Goal: Task Accomplishment & Management: Complete application form

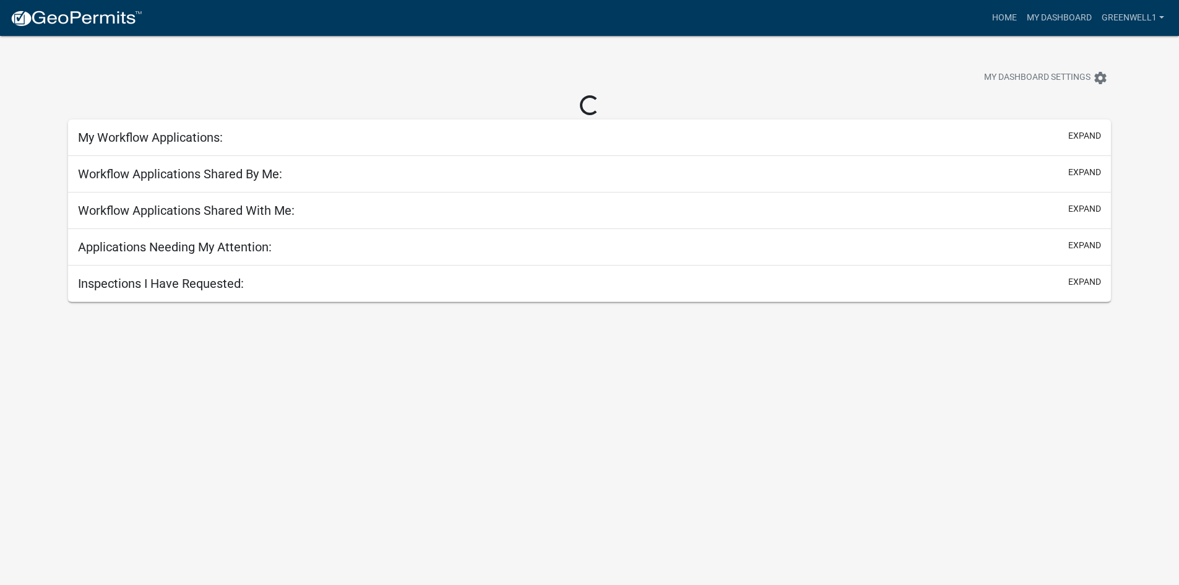
select select "3: 100"
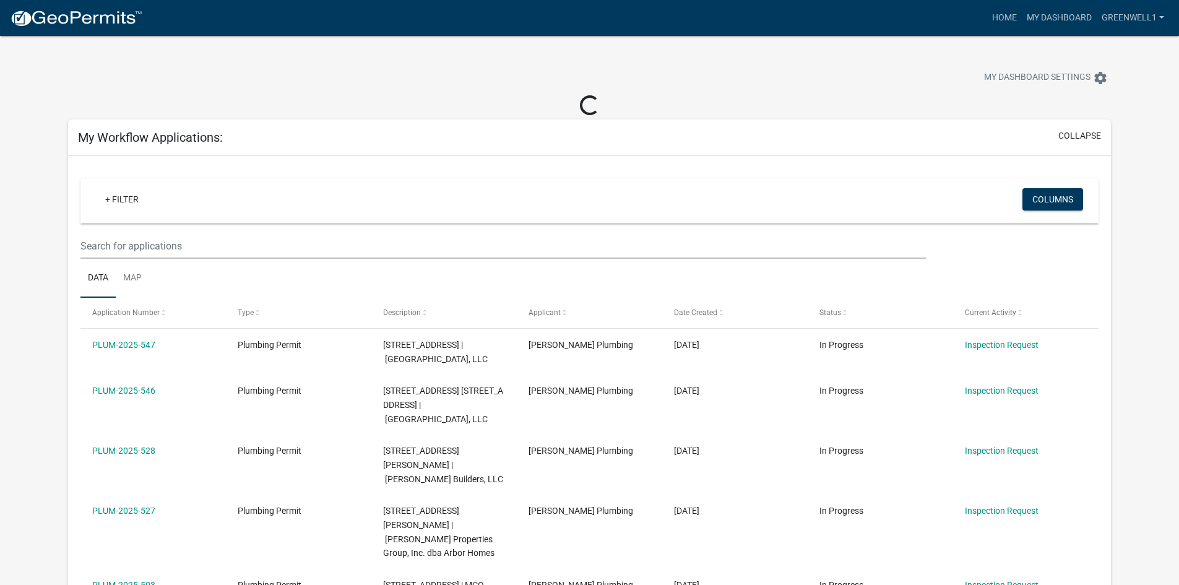
select select "3: 100"
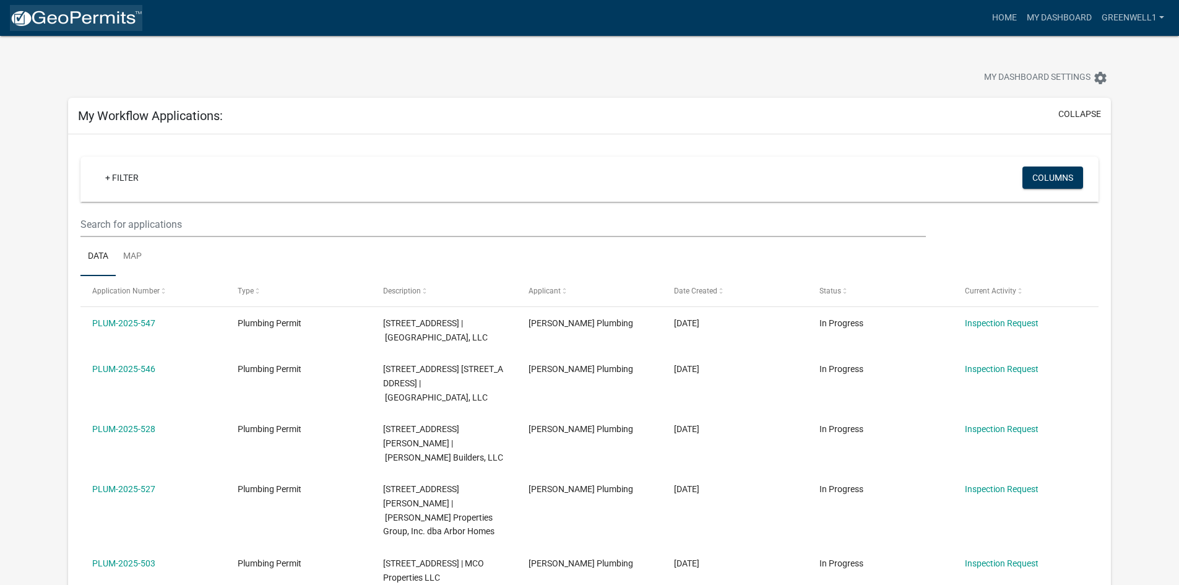
click at [100, 19] on img at bounding box center [76, 18] width 132 height 19
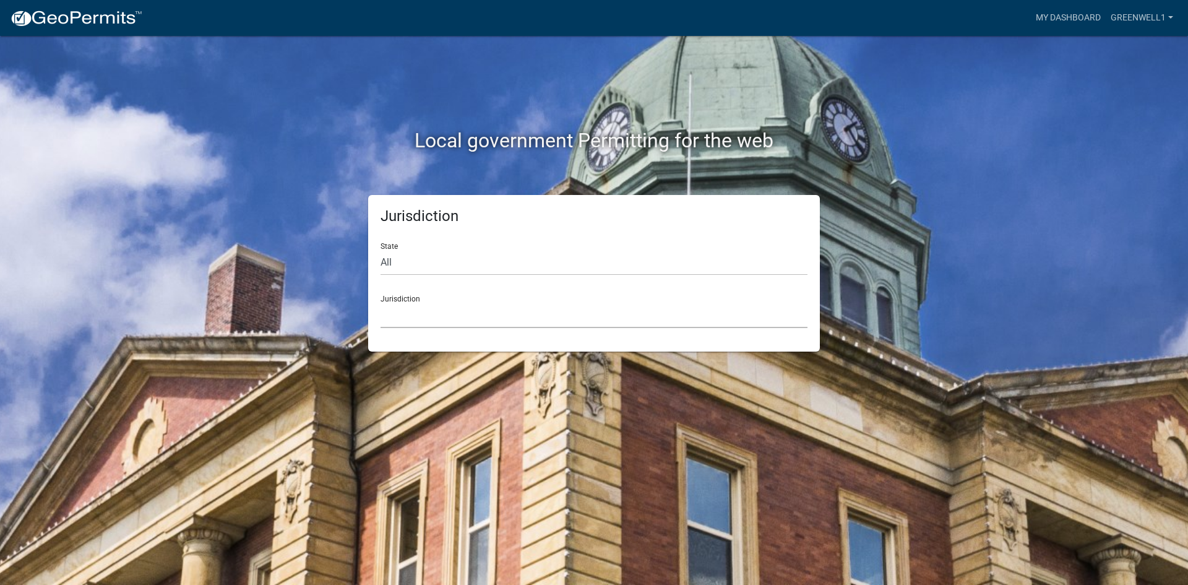
click at [468, 321] on select "[GEOGRAPHIC_DATA], [US_STATE] [GEOGRAPHIC_DATA], [US_STATE][PERSON_NAME][GEOGRA…" at bounding box center [594, 315] width 427 height 25
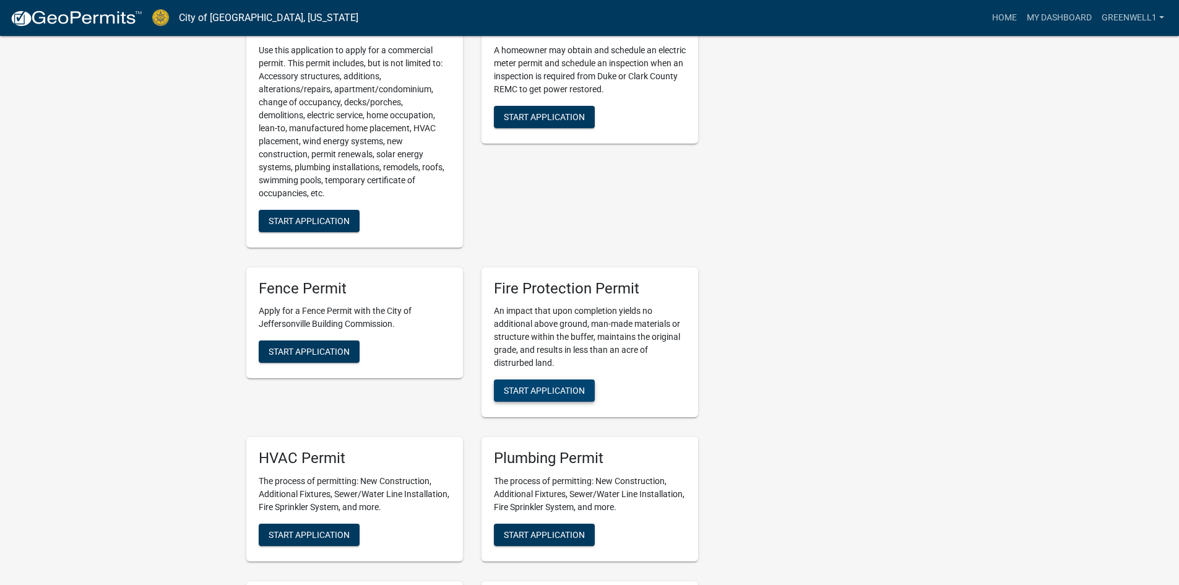
scroll to position [495, 0]
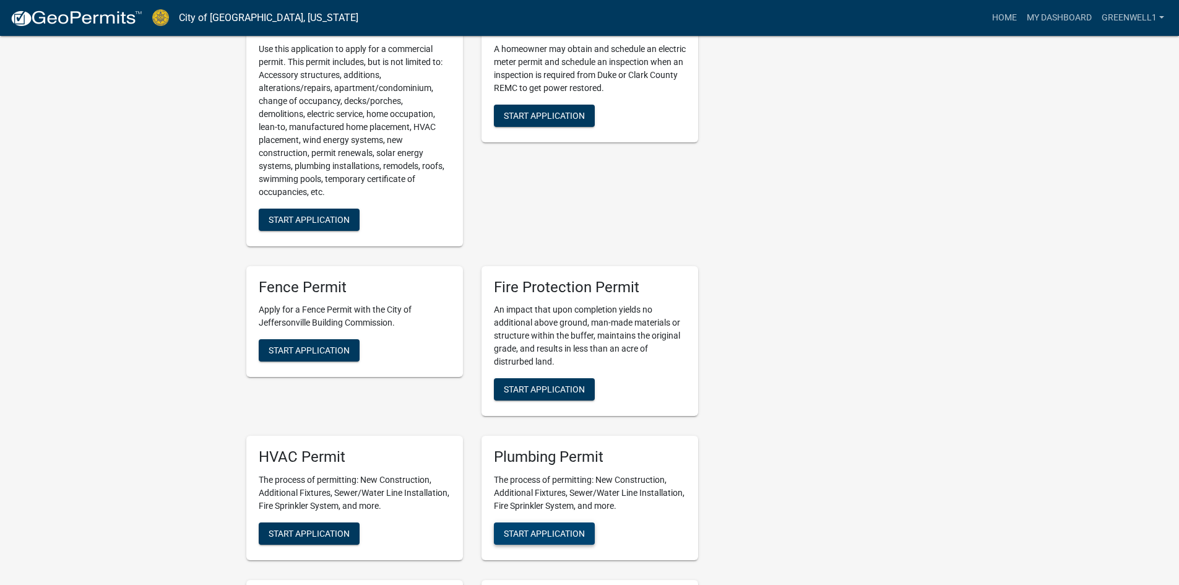
click at [515, 532] on span "Start Application" at bounding box center [544, 533] width 81 height 10
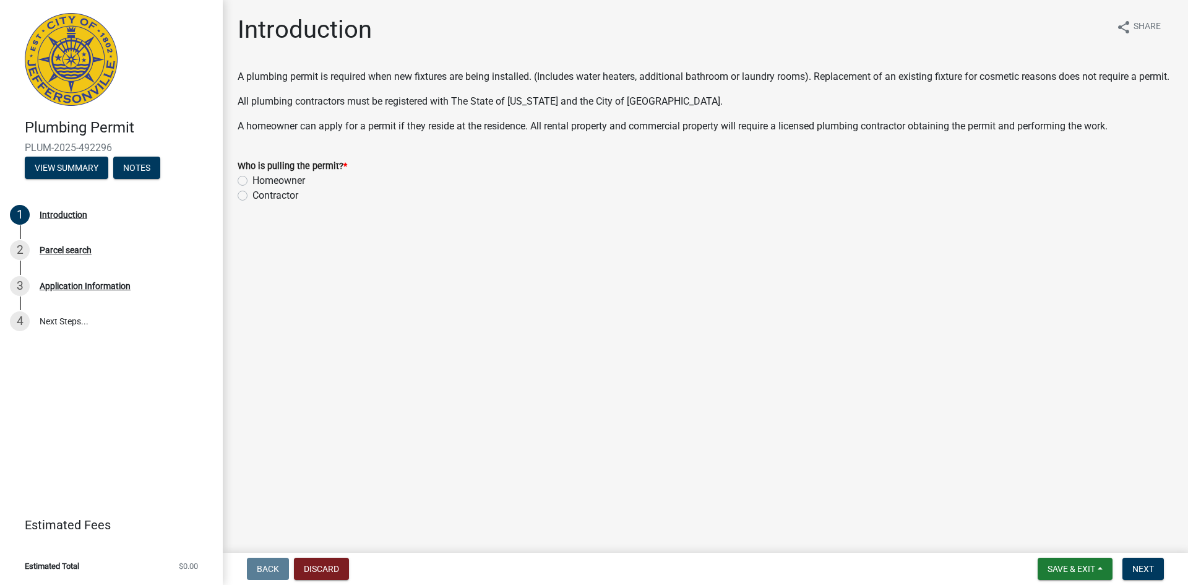
click at [249, 203] on div "Contractor" at bounding box center [706, 195] width 936 height 15
click at [248, 203] on div "Contractor" at bounding box center [706, 195] width 936 height 15
click at [252, 203] on label "Contractor" at bounding box center [275, 195] width 46 height 15
click at [252, 196] on input "Contractor" at bounding box center [256, 192] width 8 height 8
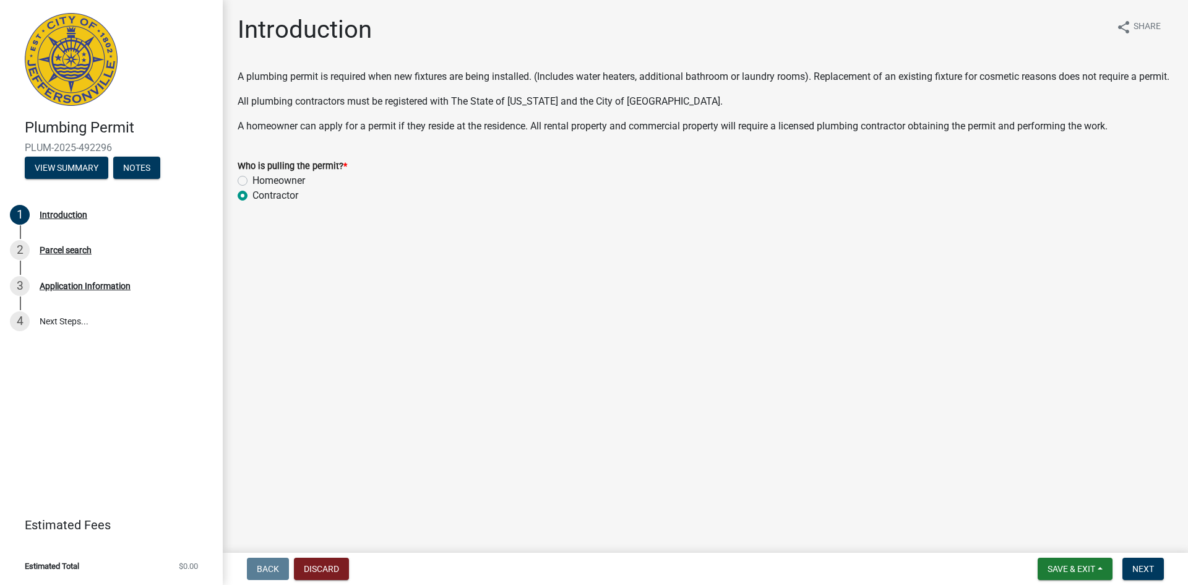
radio input "true"
click at [1140, 569] on span "Next" at bounding box center [1143, 569] width 22 height 10
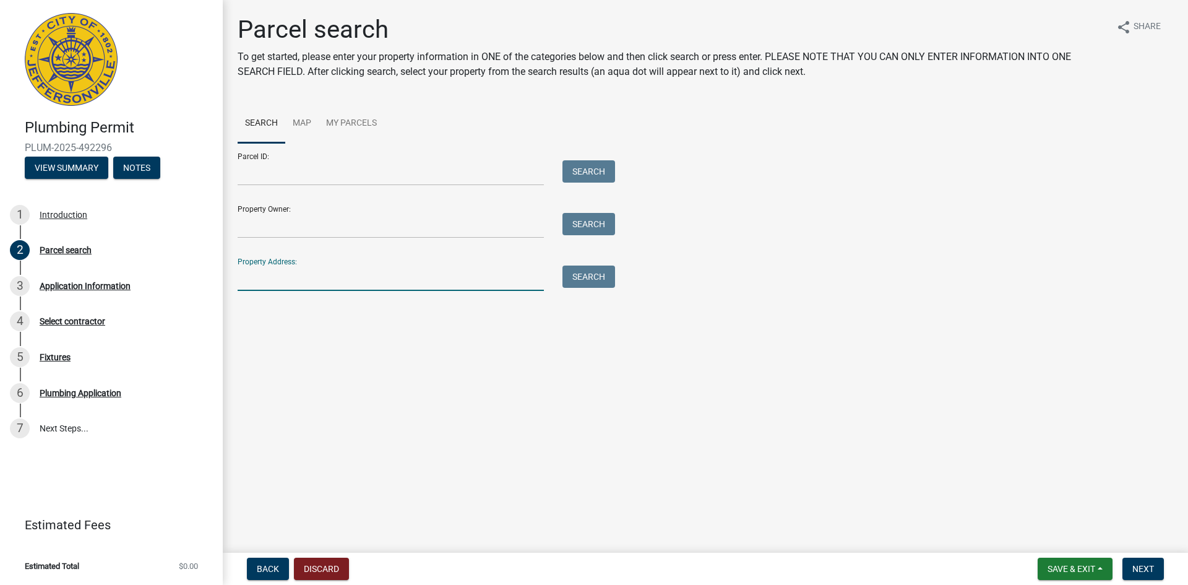
click at [308, 270] on input "Property Address:" at bounding box center [391, 277] width 306 height 25
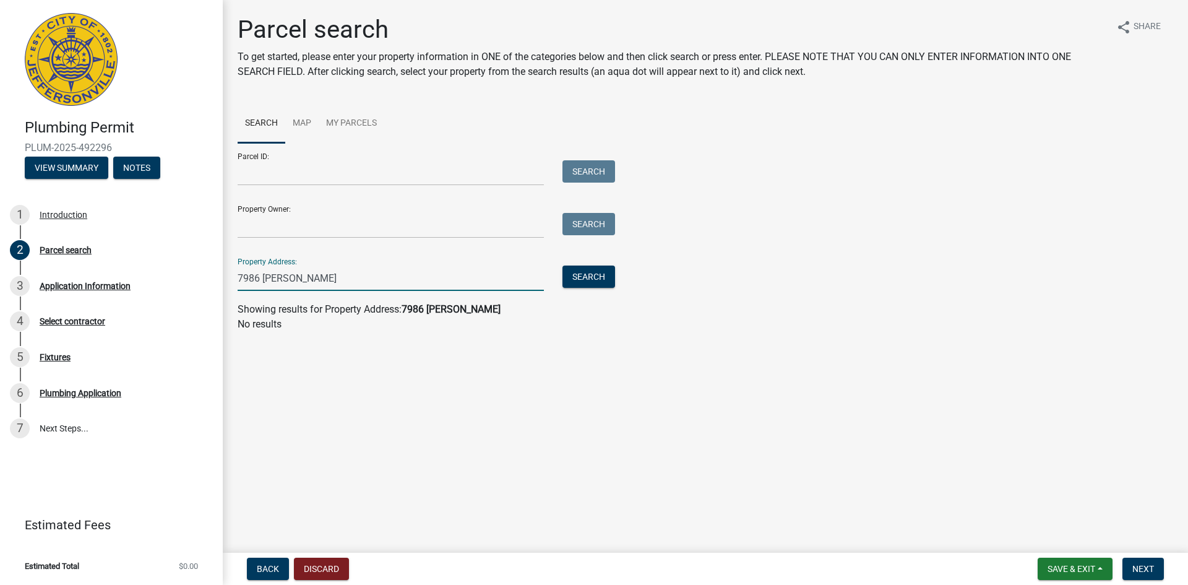
type input "7986 [PERSON_NAME]"
click at [368, 283] on input "7986 [PERSON_NAME]" at bounding box center [391, 277] width 306 height 25
click at [317, 174] on input "Parcel ID:" at bounding box center [391, 172] width 306 height 25
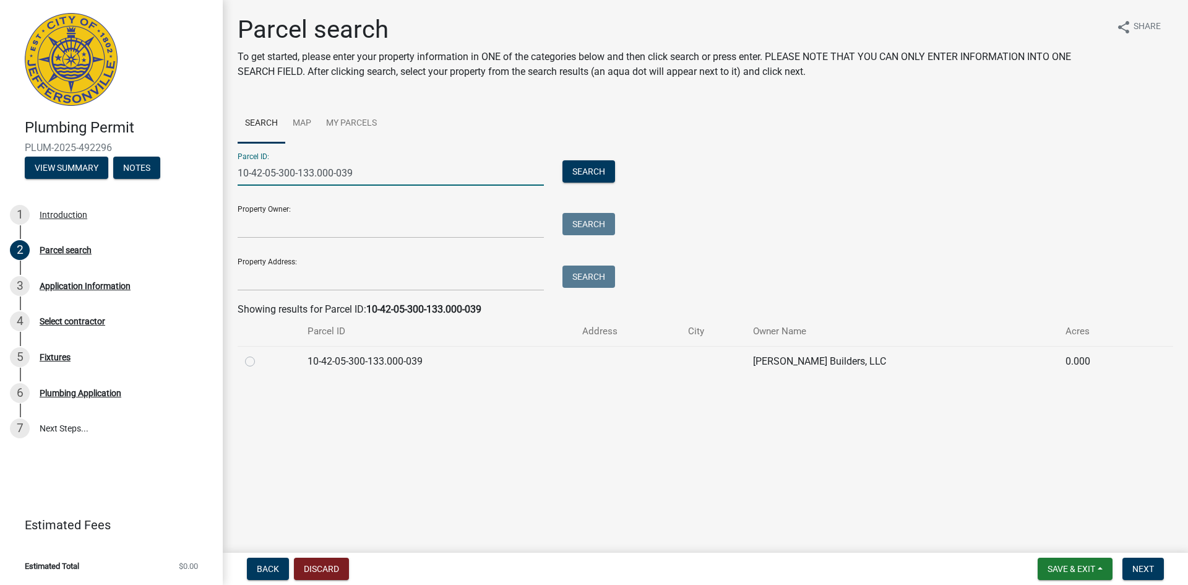
type input "10-42-05-300-133.000-039"
click at [260, 354] on label at bounding box center [260, 354] width 0 height 0
click at [260, 362] on input "radio" at bounding box center [264, 358] width 8 height 8
radio input "true"
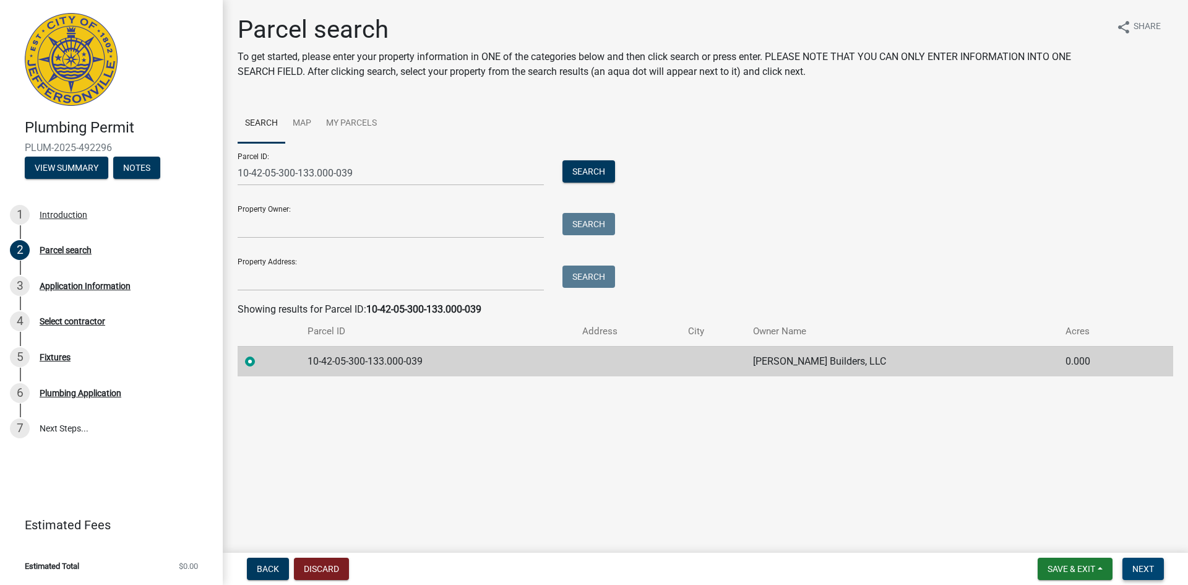
click at [1131, 568] on button "Next" at bounding box center [1142, 569] width 41 height 22
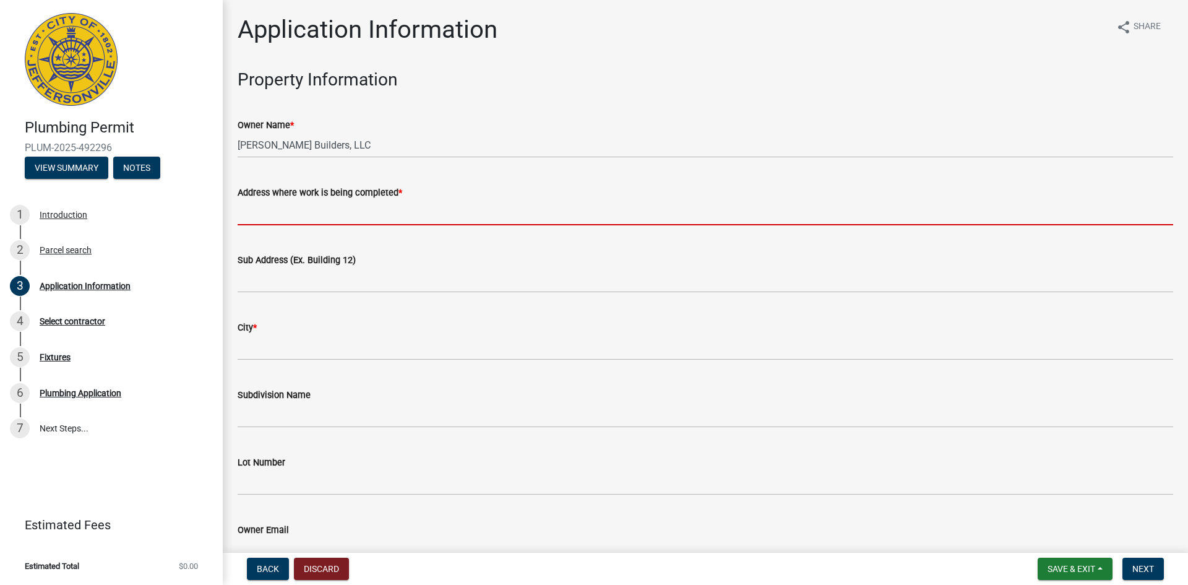
click at [394, 215] on input "Address where work is being completed *" at bounding box center [706, 212] width 936 height 25
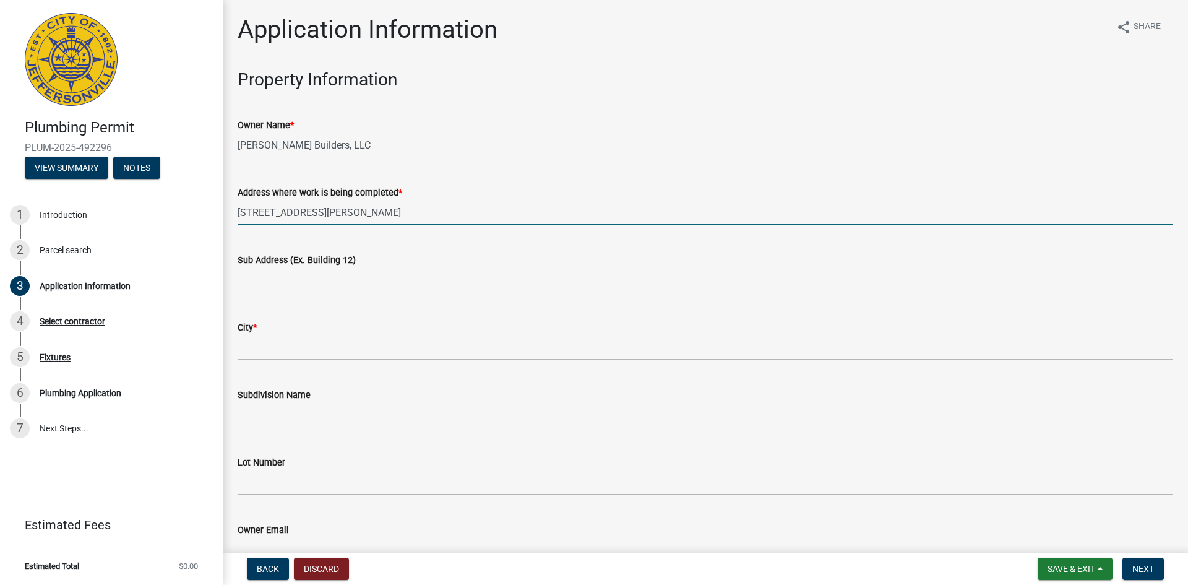
type input "[STREET_ADDRESS][PERSON_NAME]"
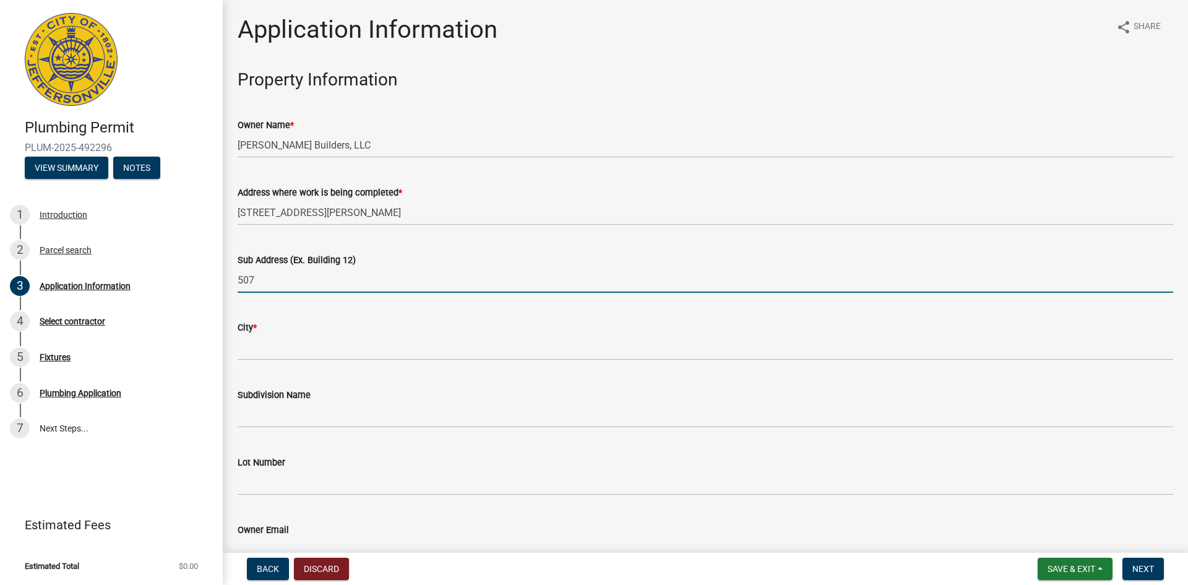
type input "507"
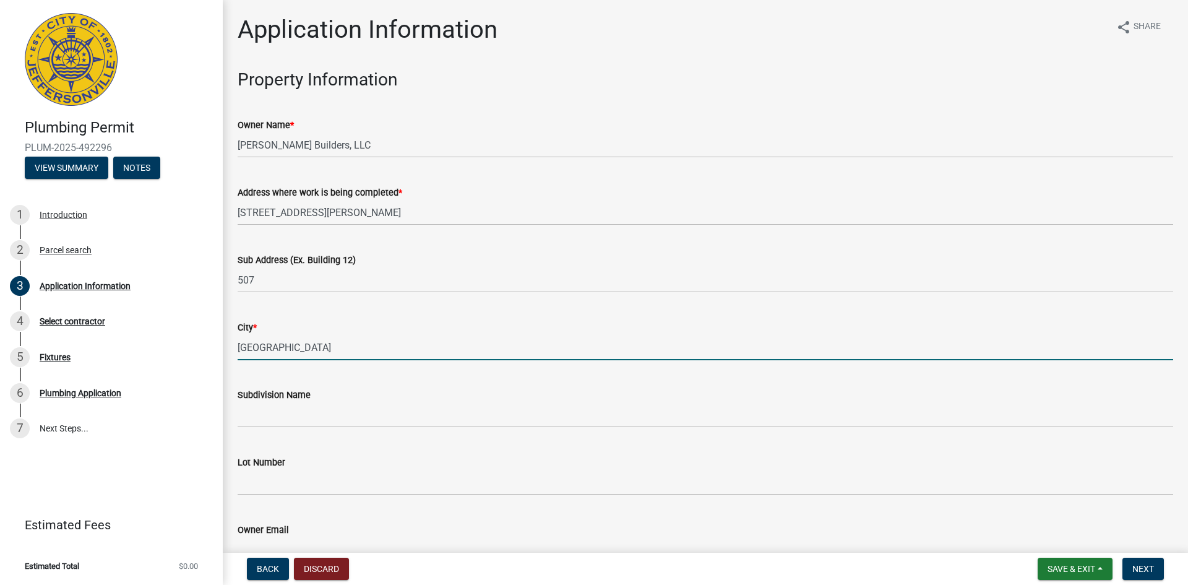
type input "[GEOGRAPHIC_DATA]"
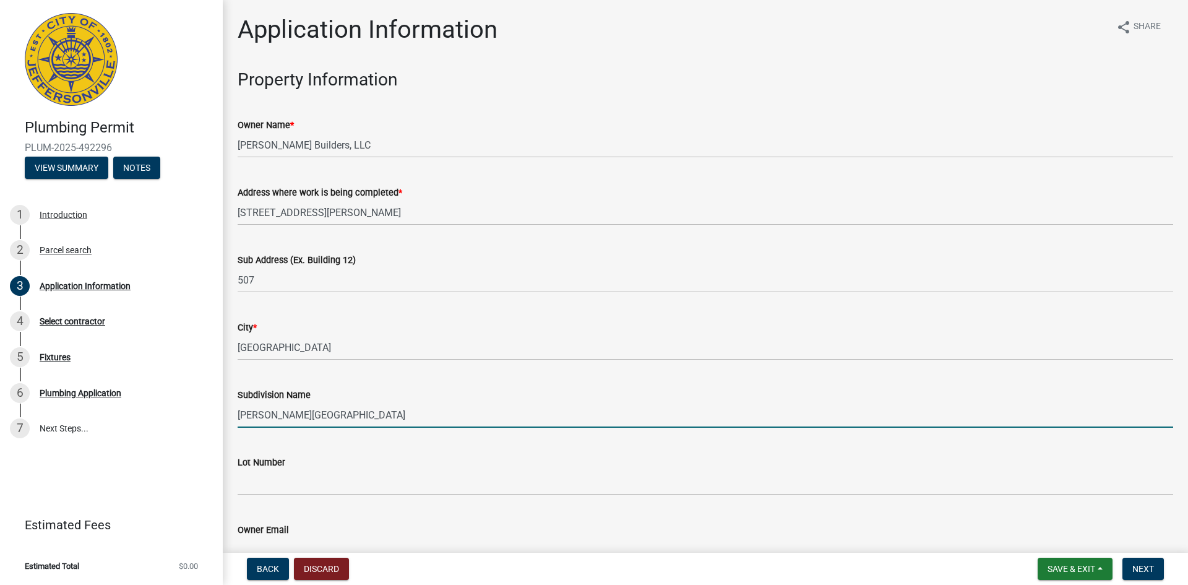
type input "[PERSON_NAME][GEOGRAPHIC_DATA]"
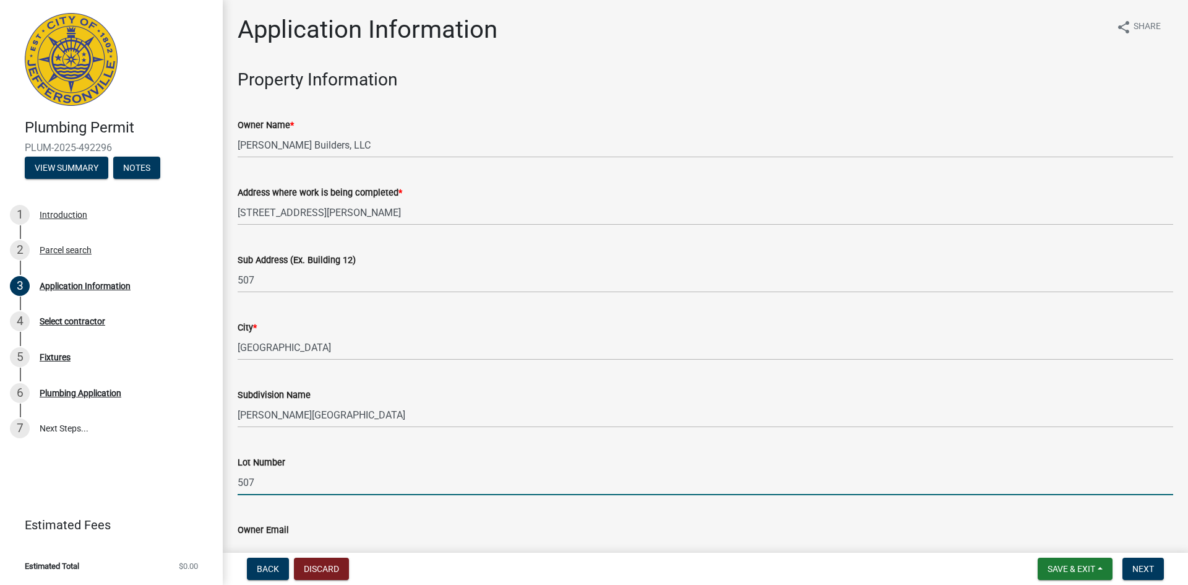
type input "507"
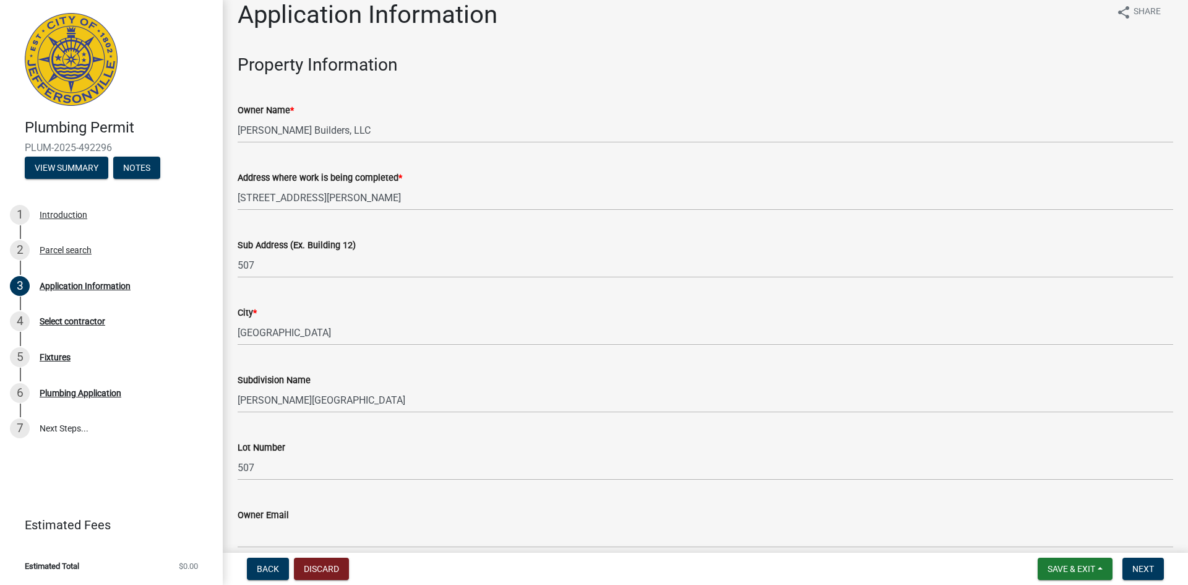
scroll to position [341, 0]
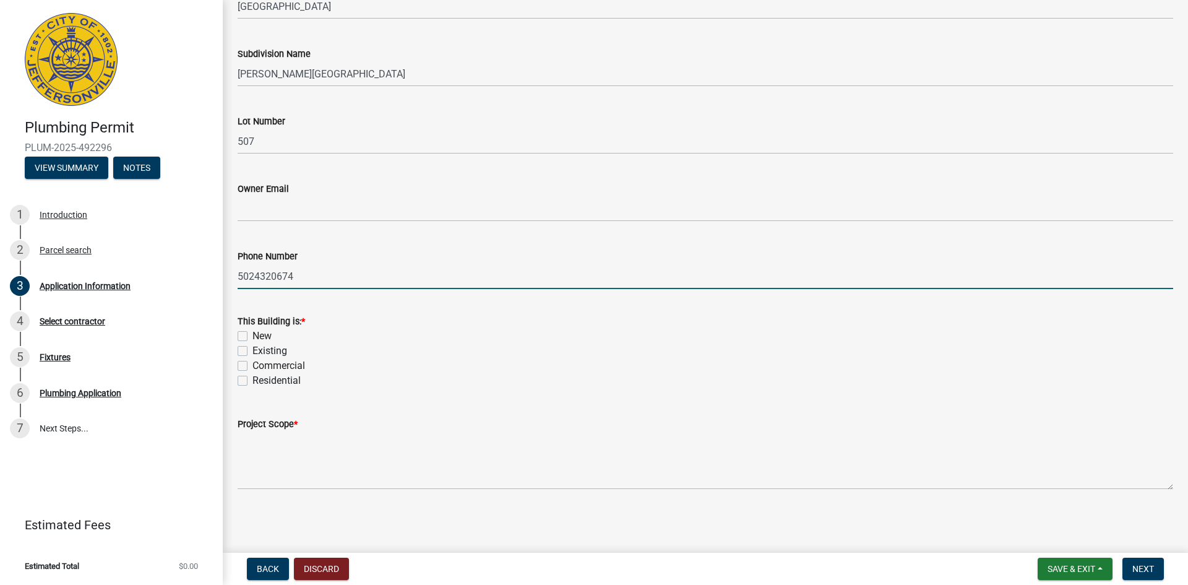
type input "5024320674"
click at [252, 335] on label "New" at bounding box center [261, 336] width 19 height 15
click at [252, 335] on input "New" at bounding box center [256, 333] width 8 height 8
checkbox input "true"
checkbox input "false"
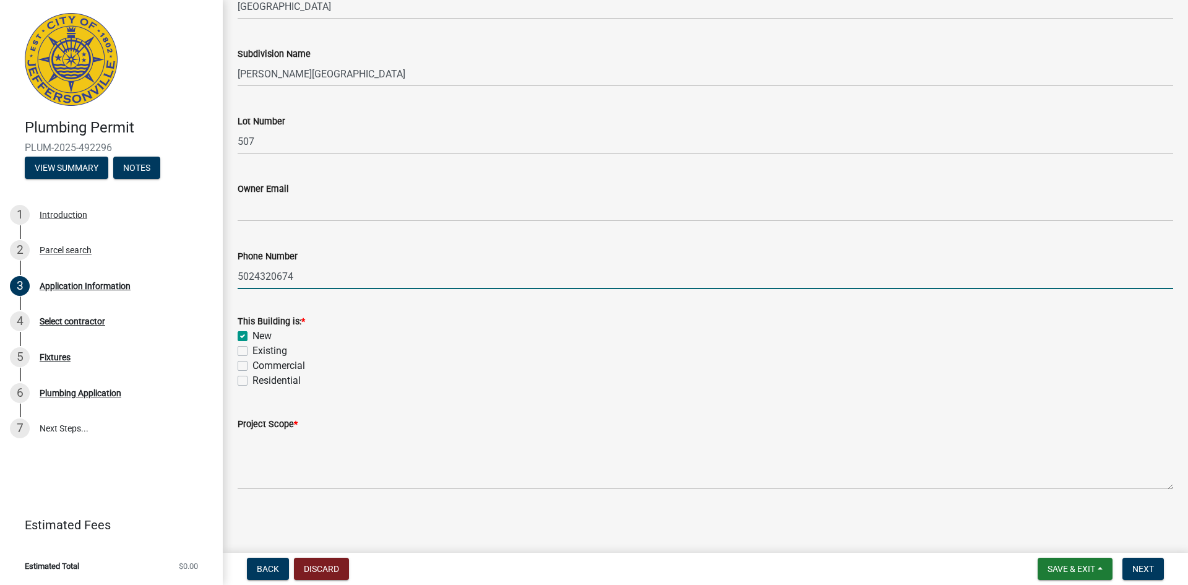
checkbox input "false"
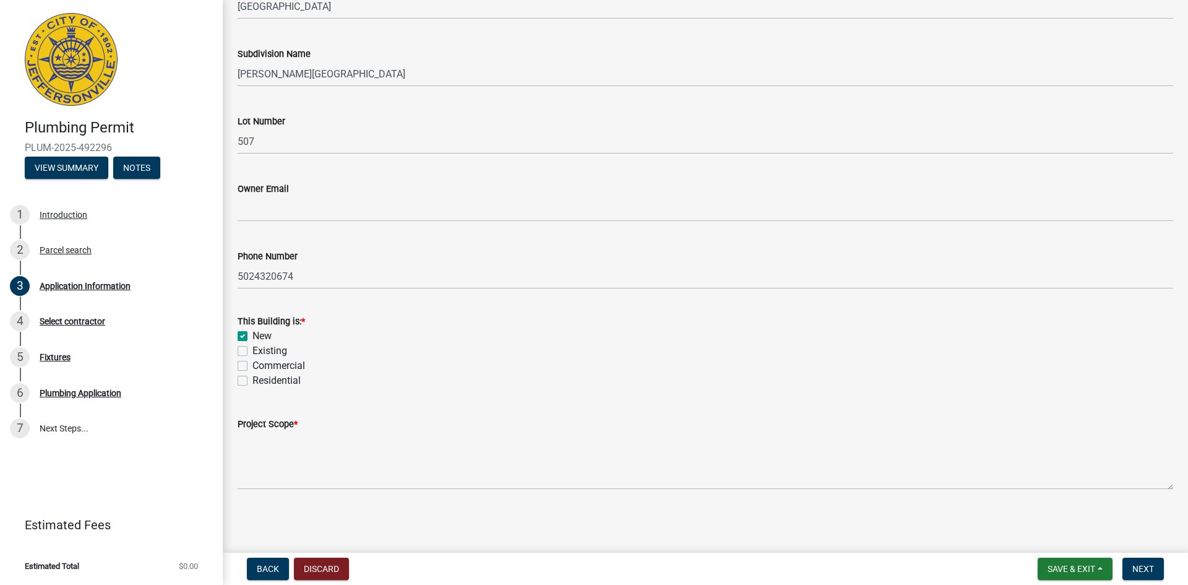
click at [252, 379] on label "Residential" at bounding box center [276, 380] width 48 height 15
click at [252, 379] on input "Residential" at bounding box center [256, 377] width 8 height 8
checkbox input "true"
checkbox input "false"
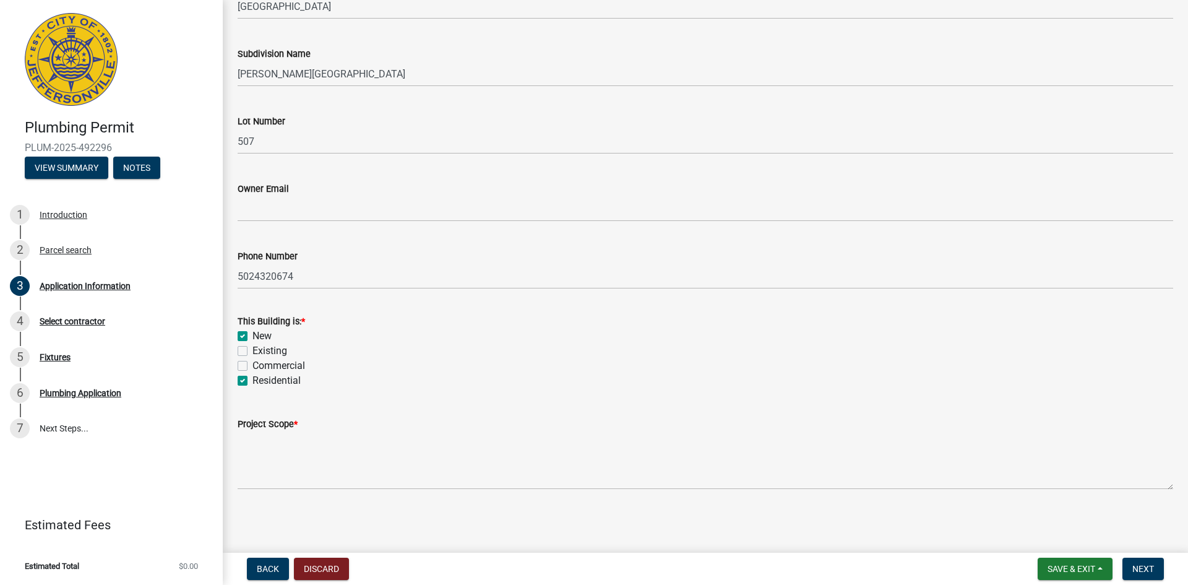
checkbox input "false"
checkbox input "true"
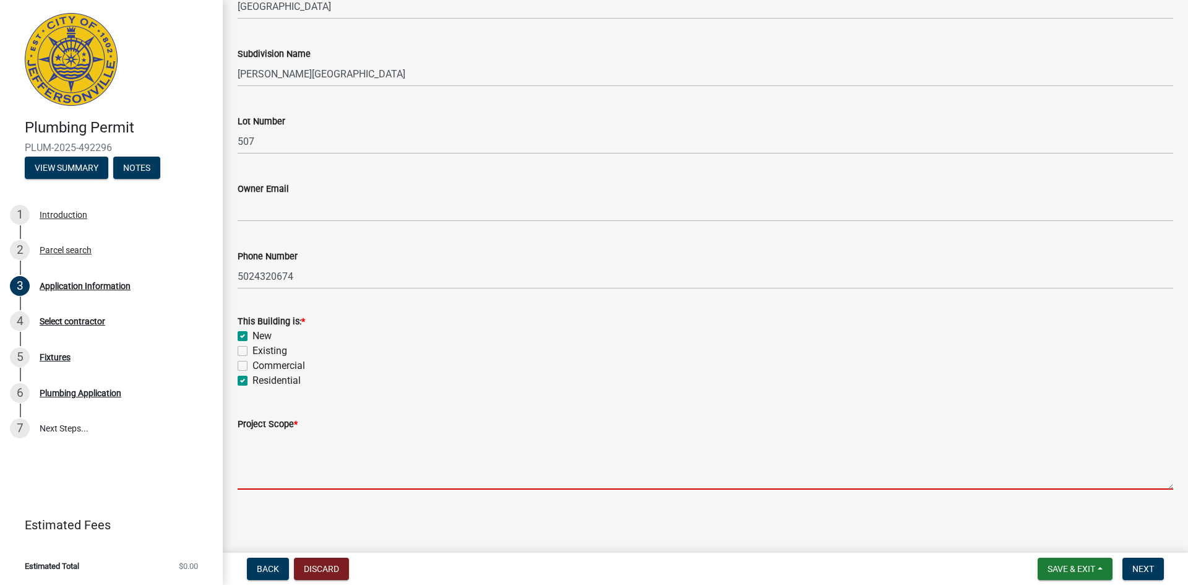
click at [275, 457] on textarea "Project Scope *" at bounding box center [706, 460] width 936 height 58
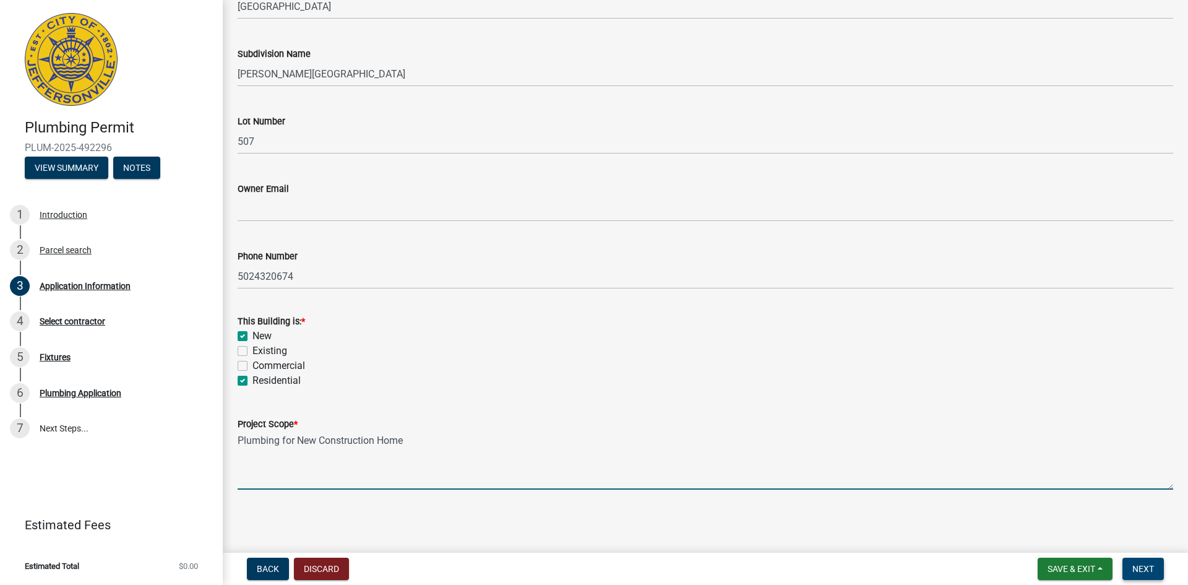
type textarea "Plumbing for New Construction Home"
click at [1142, 567] on span "Next" at bounding box center [1143, 569] width 22 height 10
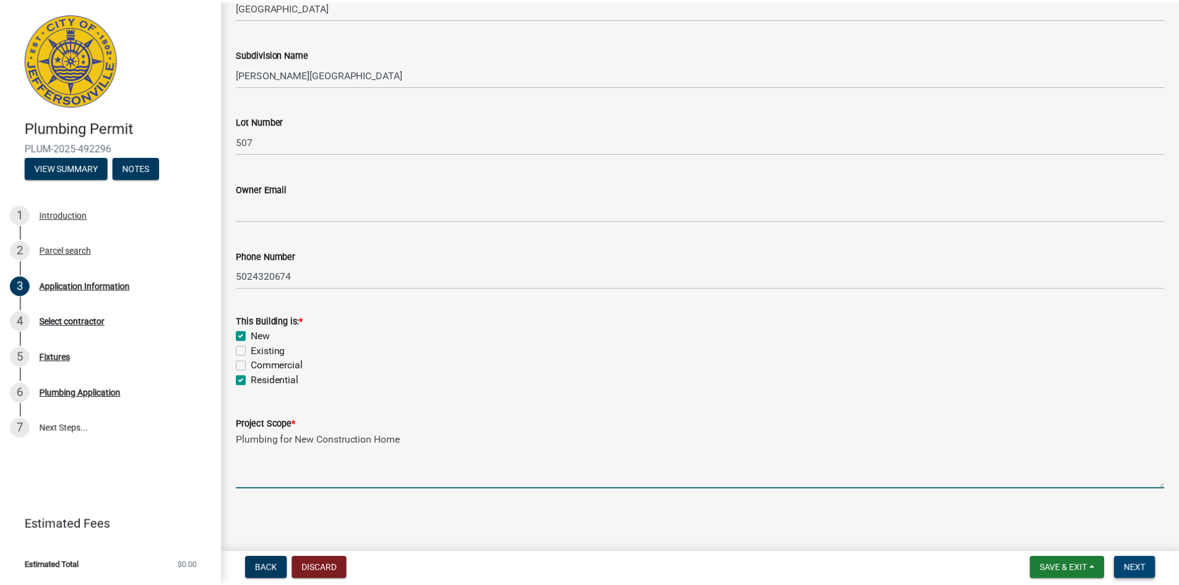
scroll to position [0, 0]
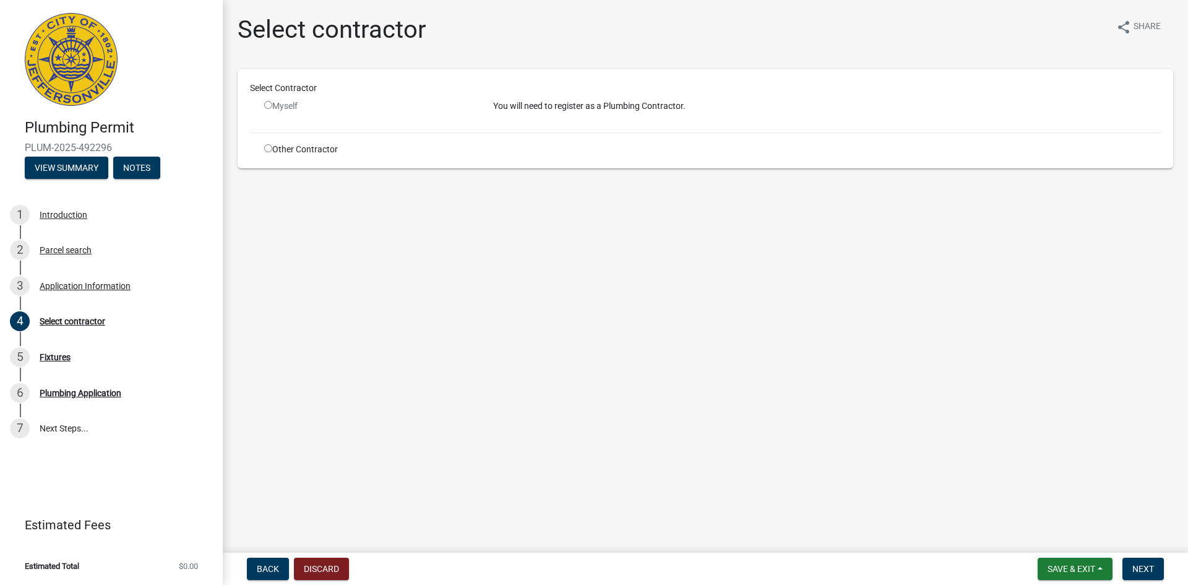
click at [262, 147] on div "Other Contractor" at bounding box center [369, 149] width 229 height 13
click at [264, 146] on input "radio" at bounding box center [268, 148] width 8 height 8
radio input "true"
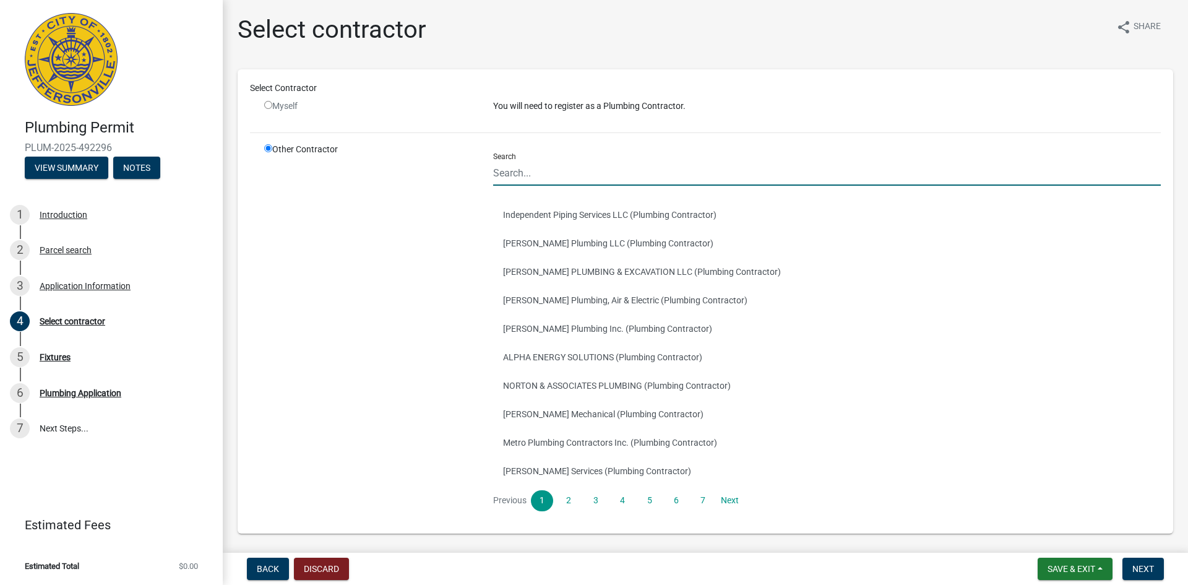
click at [658, 174] on input "Search" at bounding box center [827, 172] width 668 height 25
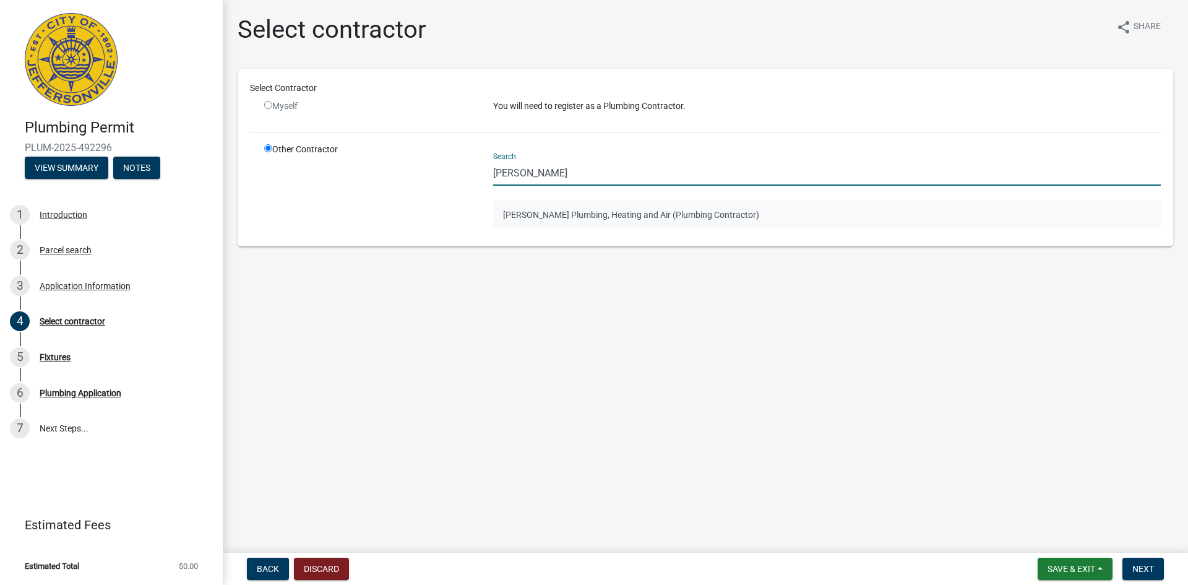
type input "[PERSON_NAME]"
click at [630, 209] on button "[PERSON_NAME] Plumbing, Heating and Air (Plumbing Contractor)" at bounding box center [827, 214] width 668 height 28
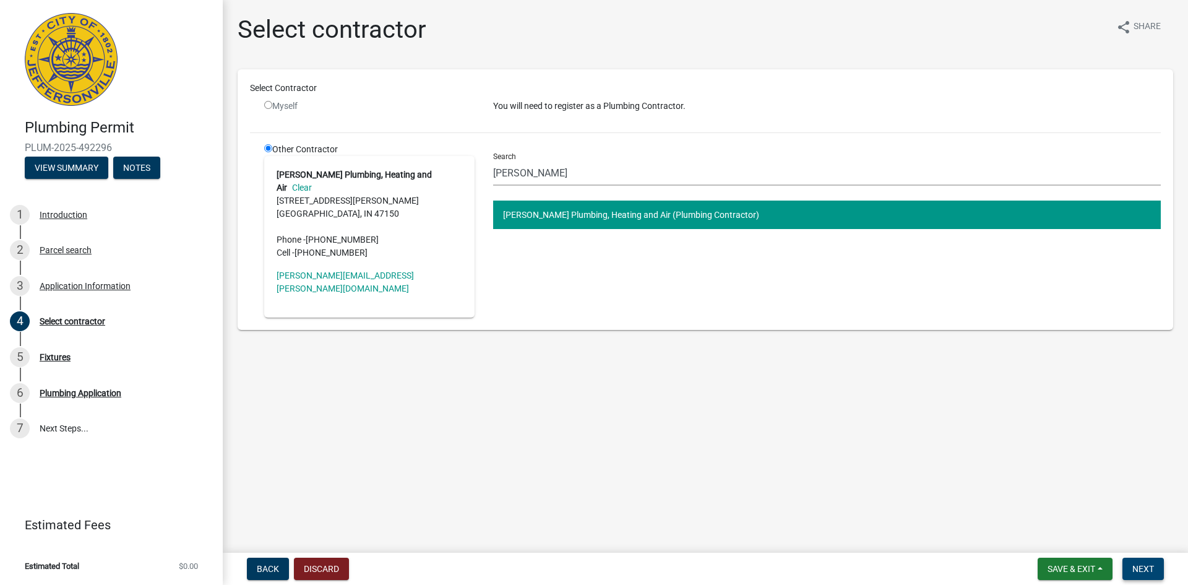
click at [1128, 562] on button "Next" at bounding box center [1142, 569] width 41 height 22
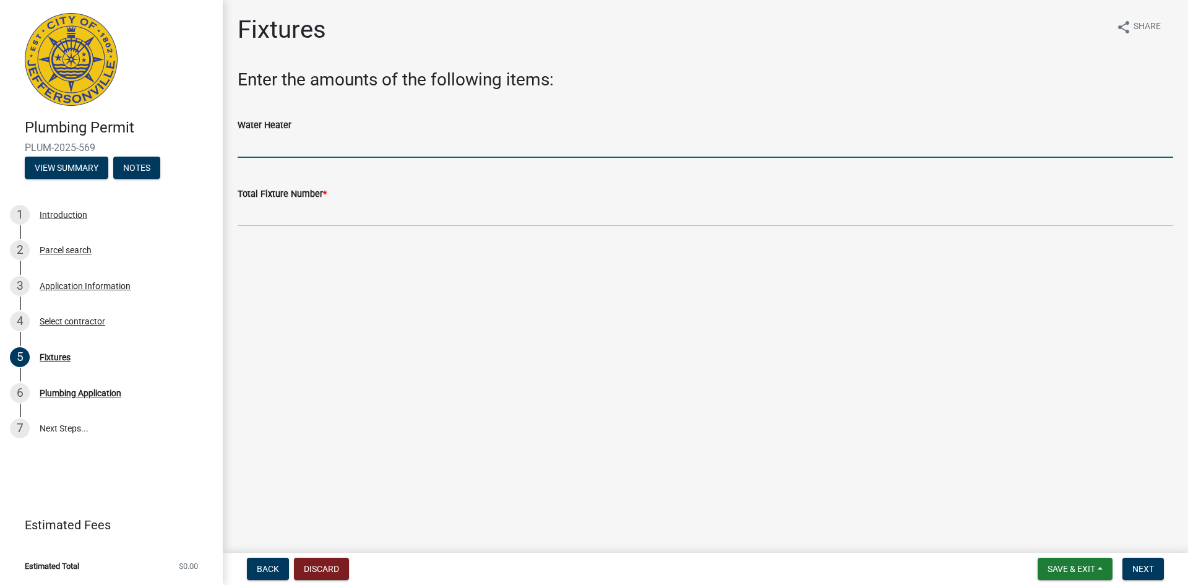
click at [282, 150] on input "text" at bounding box center [706, 144] width 936 height 25
type input "1"
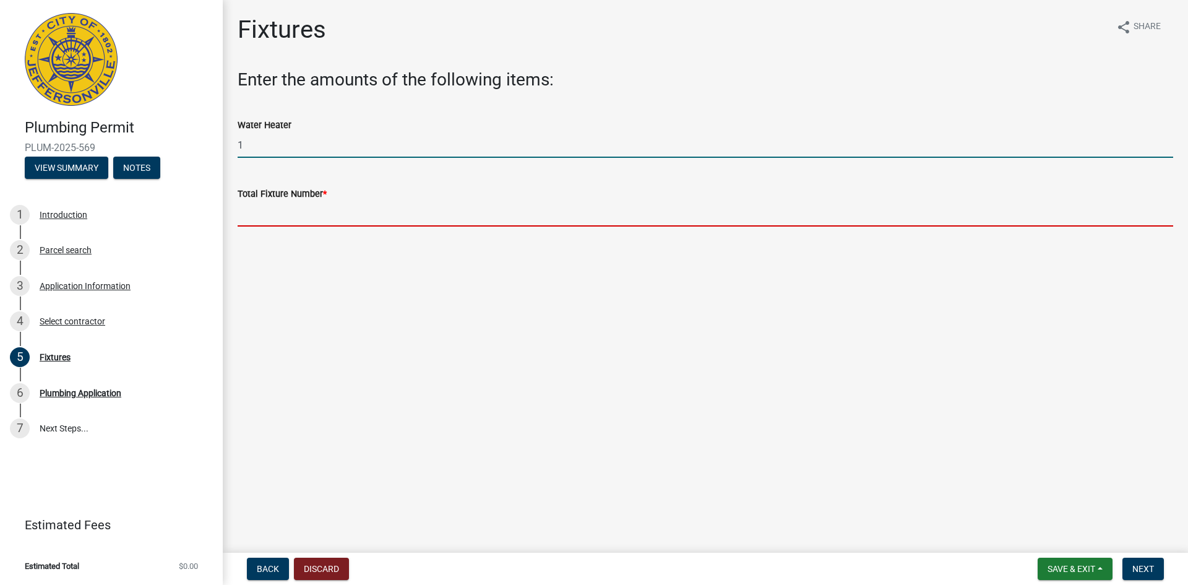
drag, startPoint x: 295, startPoint y: 207, endPoint x: 297, endPoint y: 213, distance: 6.5
click at [295, 207] on input "text" at bounding box center [706, 213] width 936 height 25
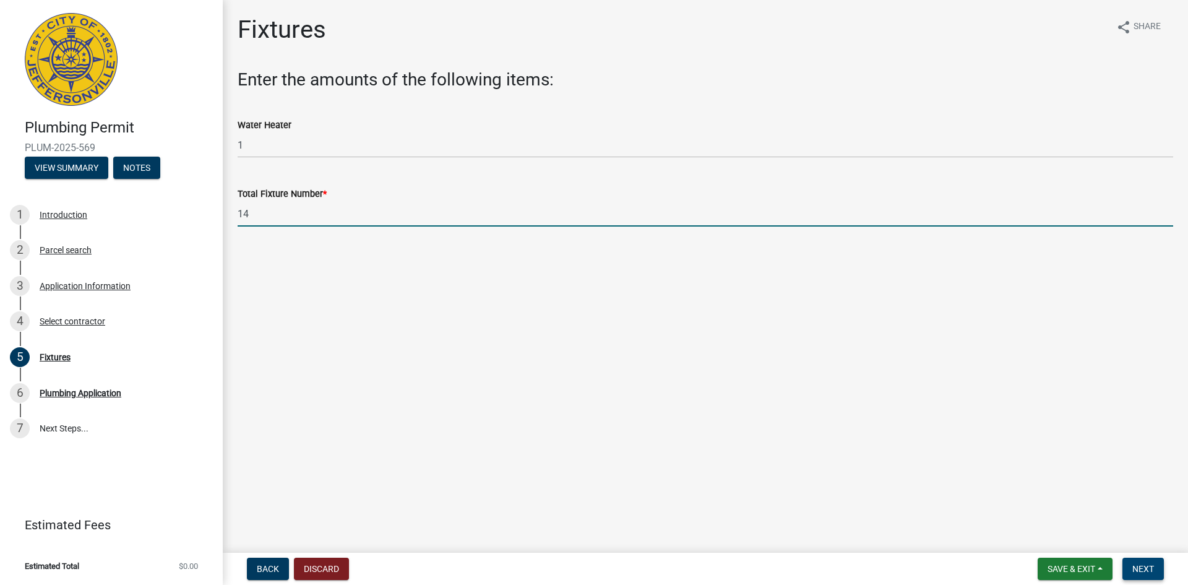
type input "14"
click at [1140, 566] on span "Next" at bounding box center [1143, 569] width 22 height 10
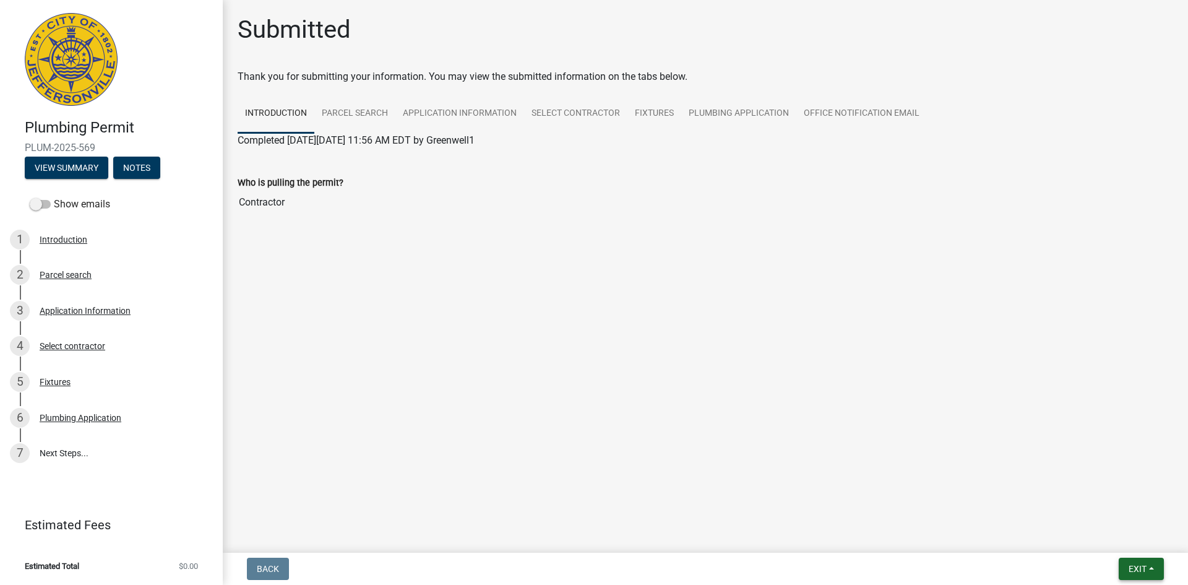
click at [1129, 571] on span "Exit" at bounding box center [1138, 569] width 18 height 10
click at [1096, 535] on button "Save & Exit" at bounding box center [1114, 537] width 99 height 30
